Goal: Find specific page/section: Find specific page/section

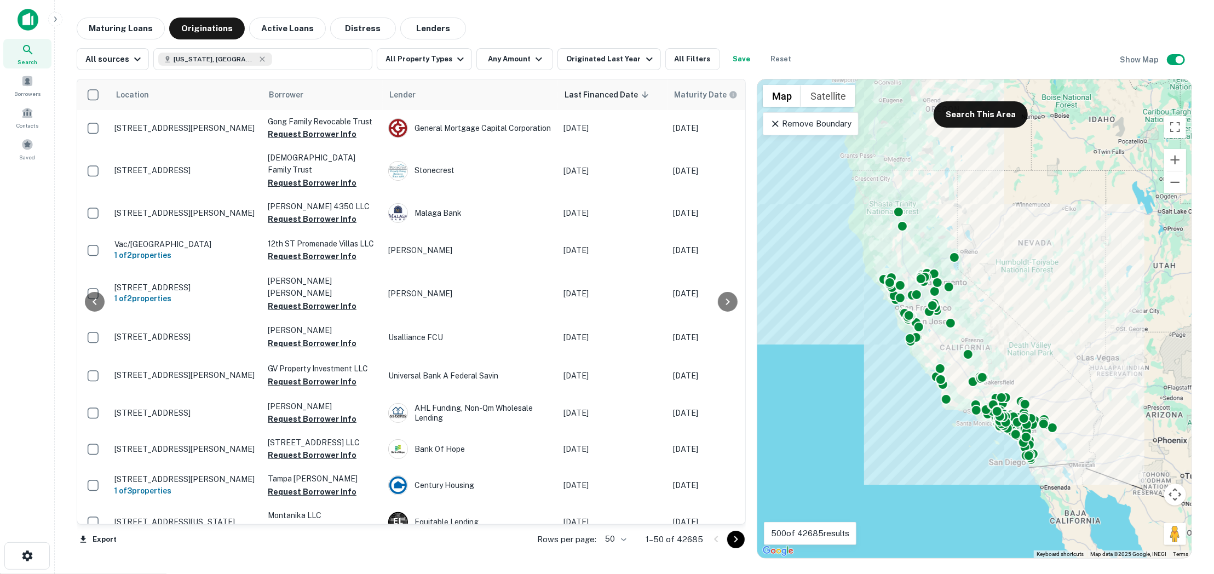
scroll to position [557, 287]
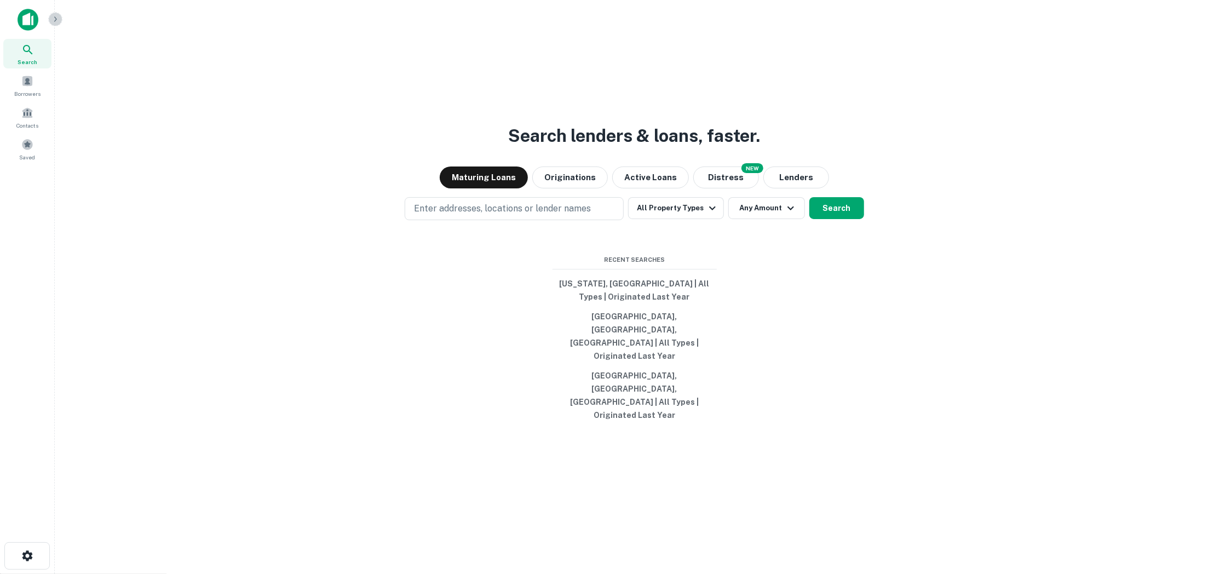
click at [58, 16] on icon "button" at bounding box center [55, 19] width 9 height 9
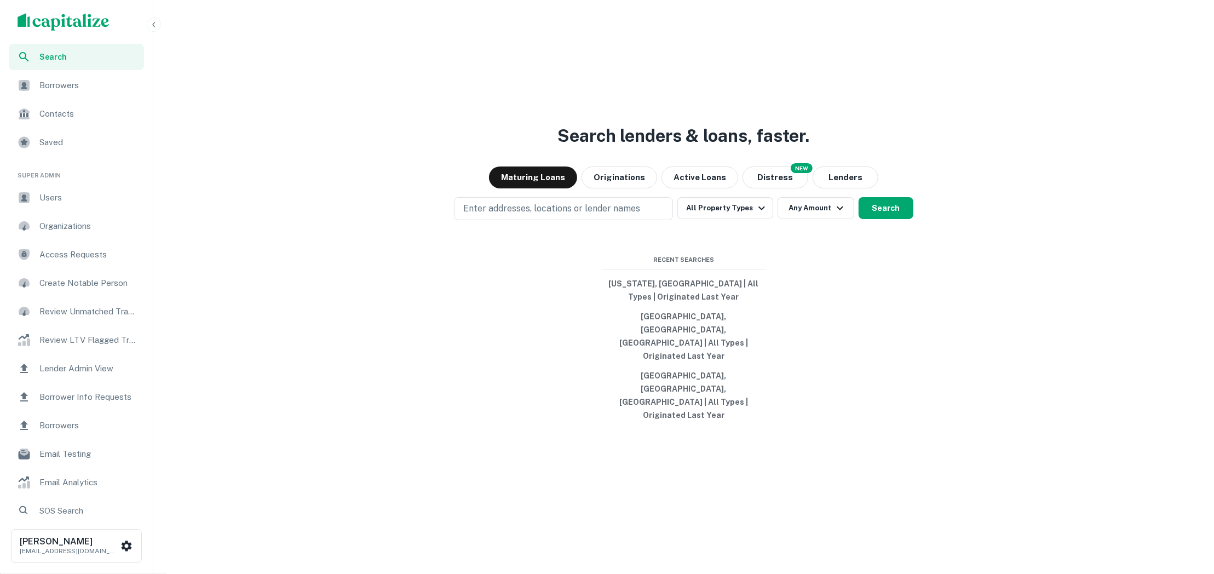
click at [54, 198] on span "Users" at bounding box center [88, 197] width 98 height 13
